Goal: Find specific page/section: Find specific page/section

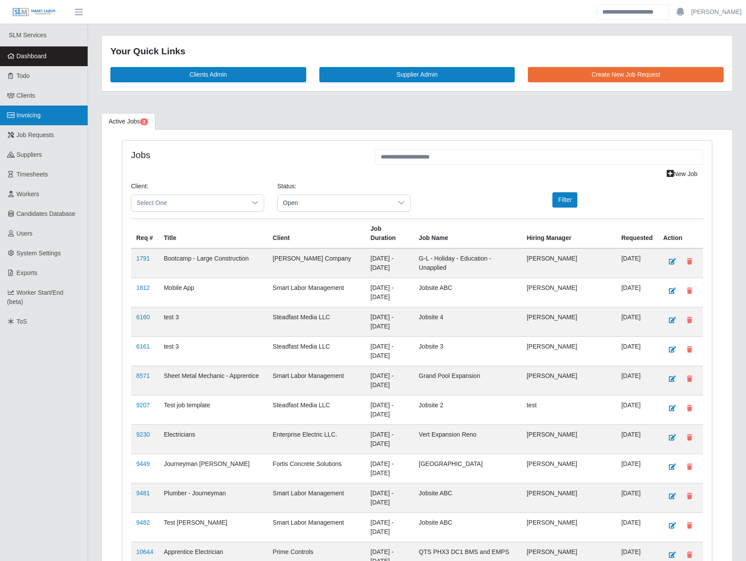
click at [52, 113] on link "Invoicing" at bounding box center [44, 116] width 88 height 20
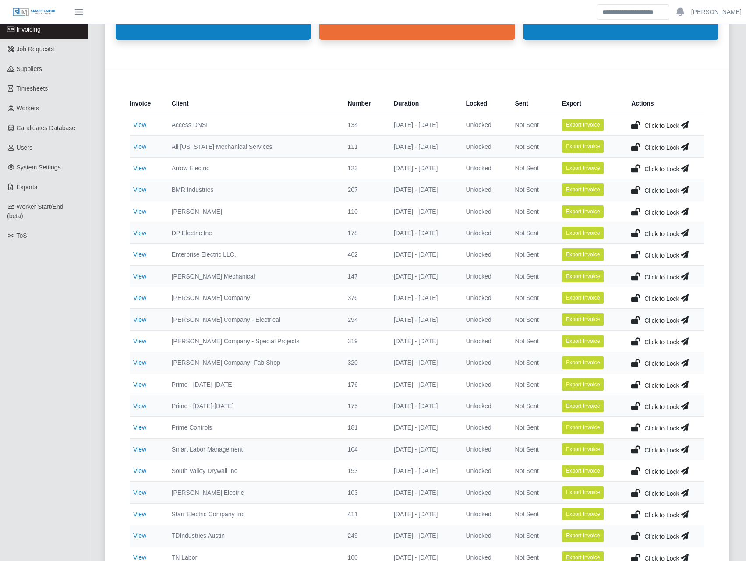
scroll to position [102, 0]
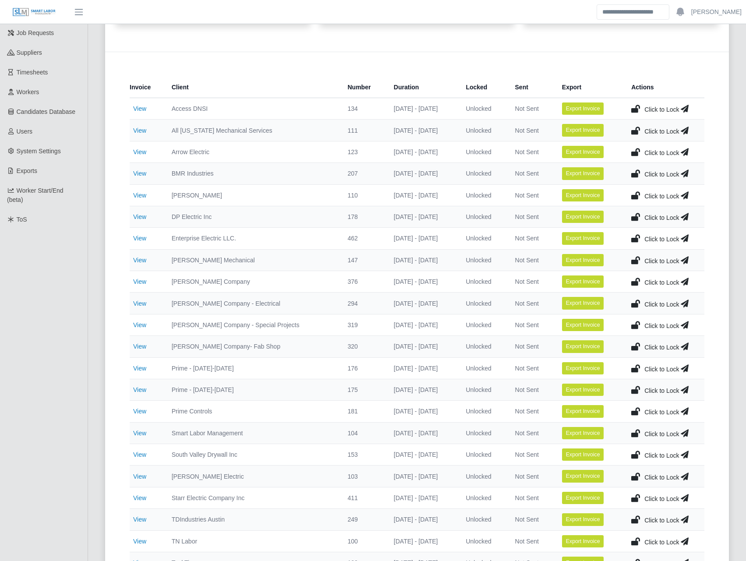
drag, startPoint x: 330, startPoint y: 413, endPoint x: 417, endPoint y: 416, distance: 86.7
click at [417, 416] on tr "View Prime Controls 181 10/04/2025 - 10/10/2025 Unlocked Not Sent Export Invoic…" at bounding box center [417, 411] width 574 height 21
